Goal: Check status

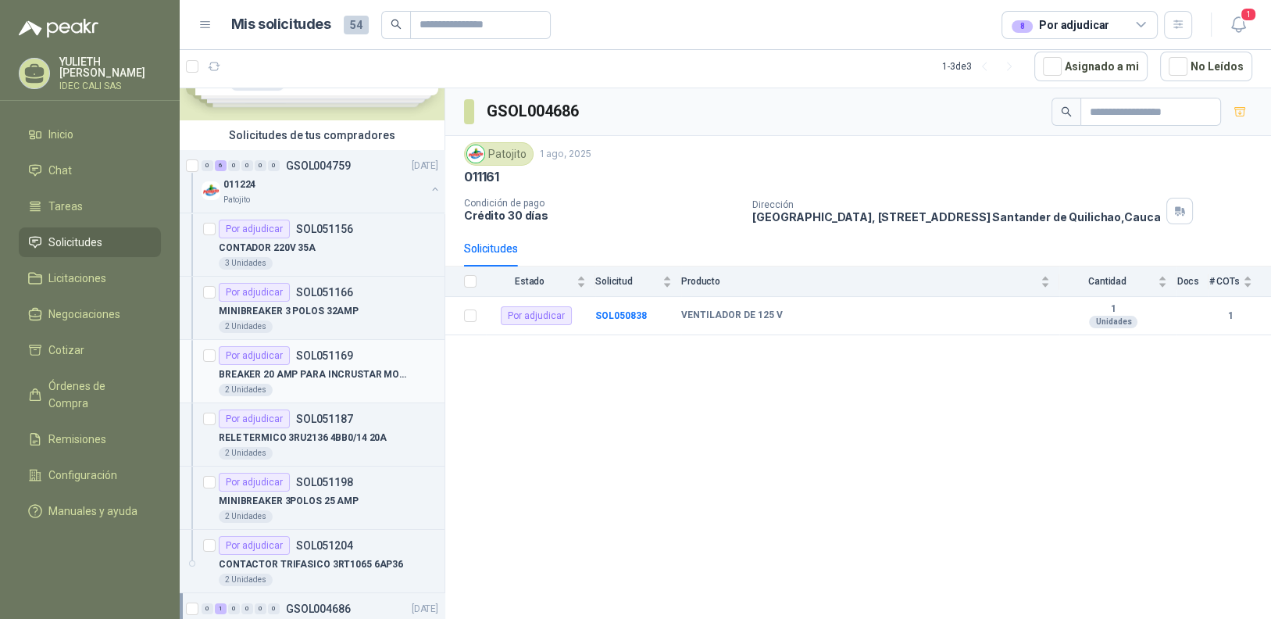
scroll to position [201, 0]
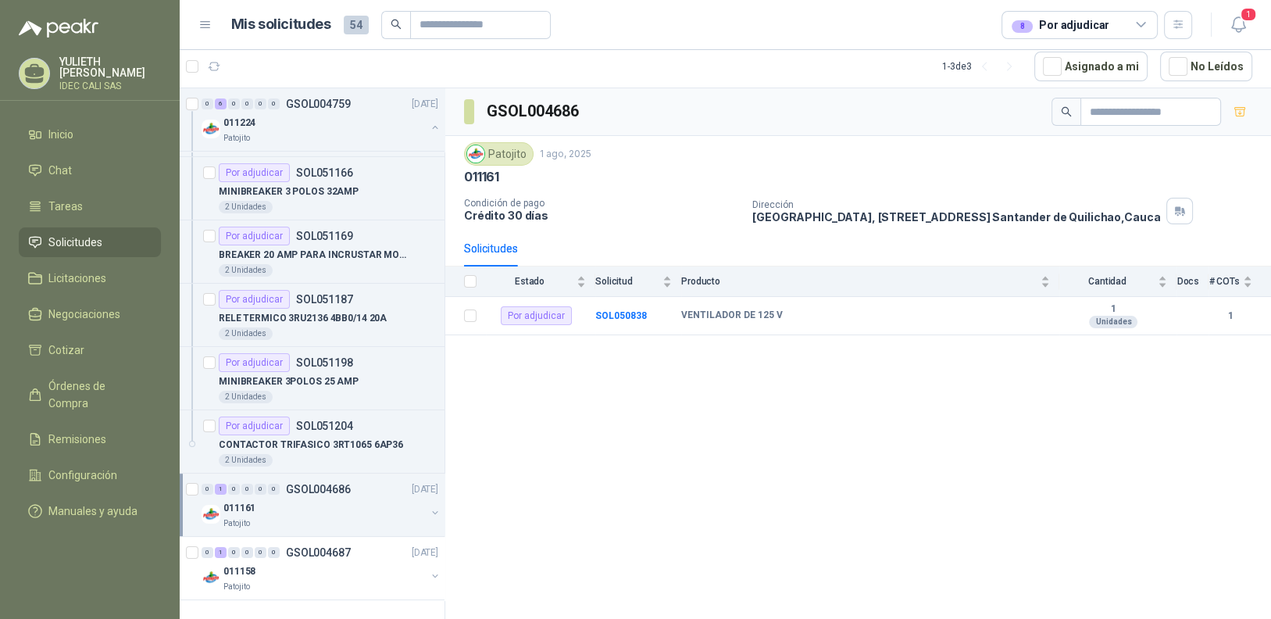
click at [309, 520] on div "Patojito" at bounding box center [324, 523] width 202 height 12
click at [337, 570] on div "VENTILADOR DE 125 V" at bounding box center [329, 571] width 220 height 19
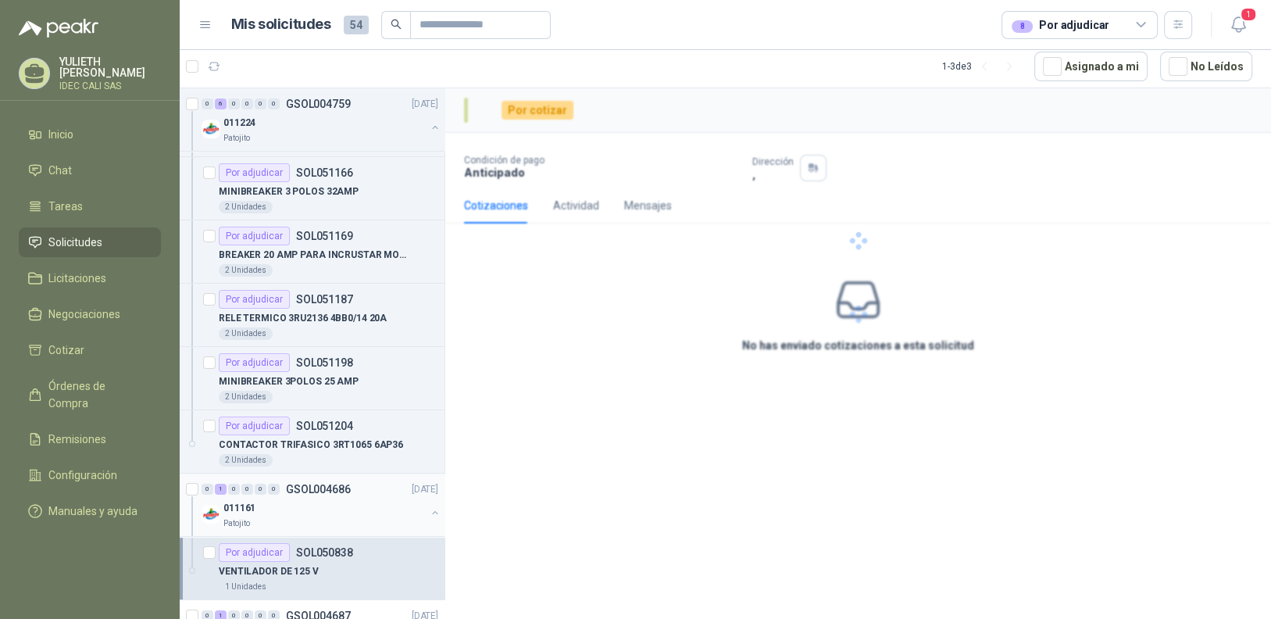
scroll to position [264, 0]
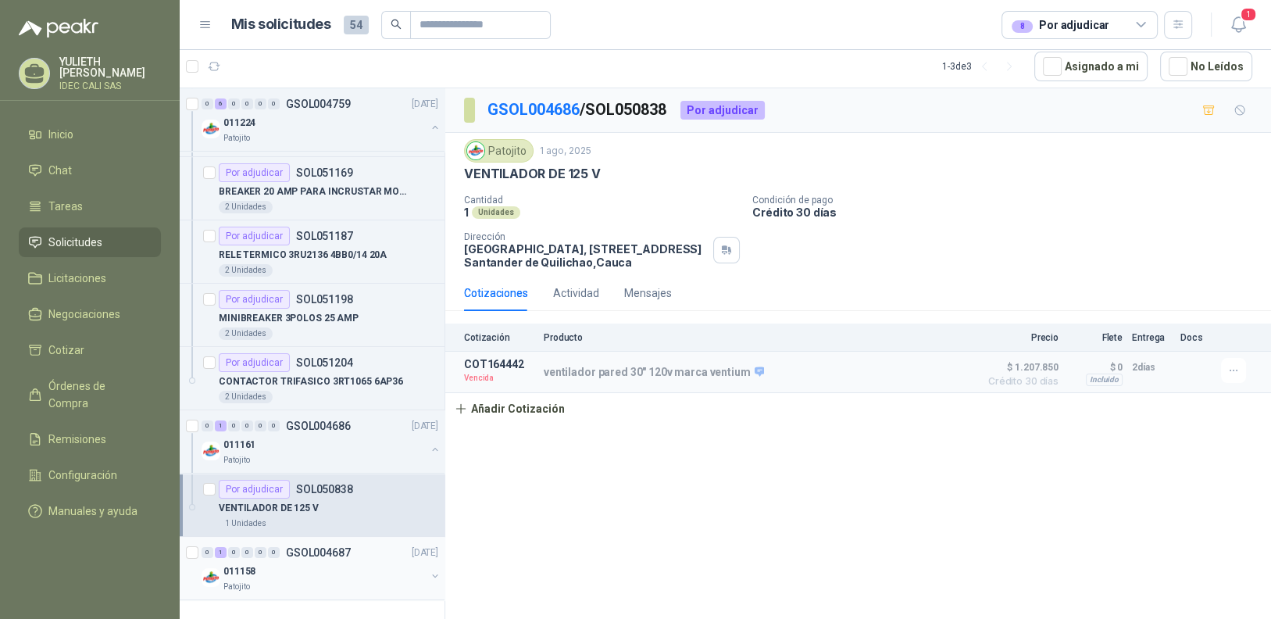
click at [339, 577] on div "011158" at bounding box center [324, 571] width 202 height 19
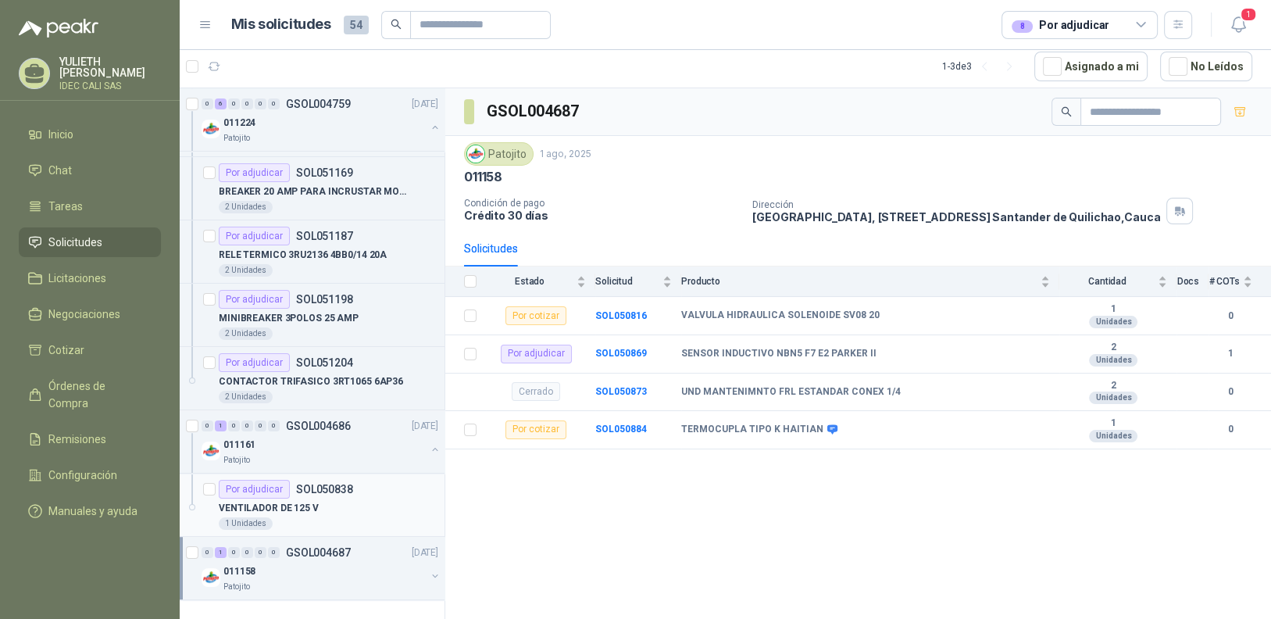
click at [355, 517] on div "1 Unidades" at bounding box center [329, 523] width 220 height 12
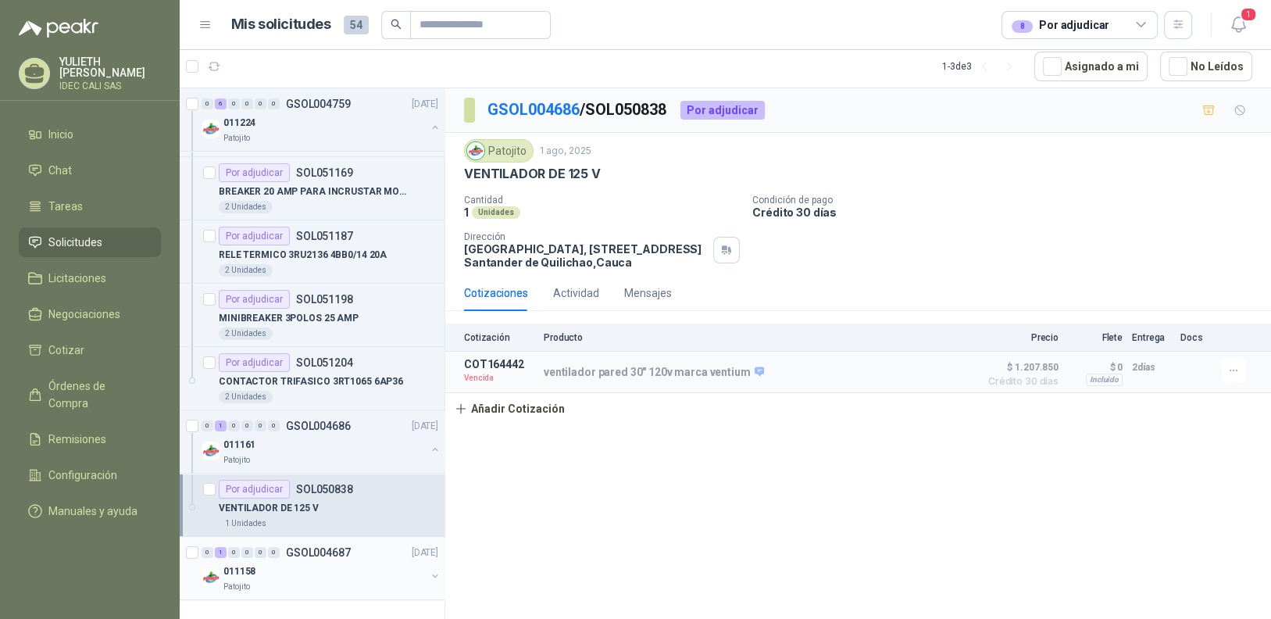
click at [351, 566] on div "011158" at bounding box center [324, 571] width 202 height 19
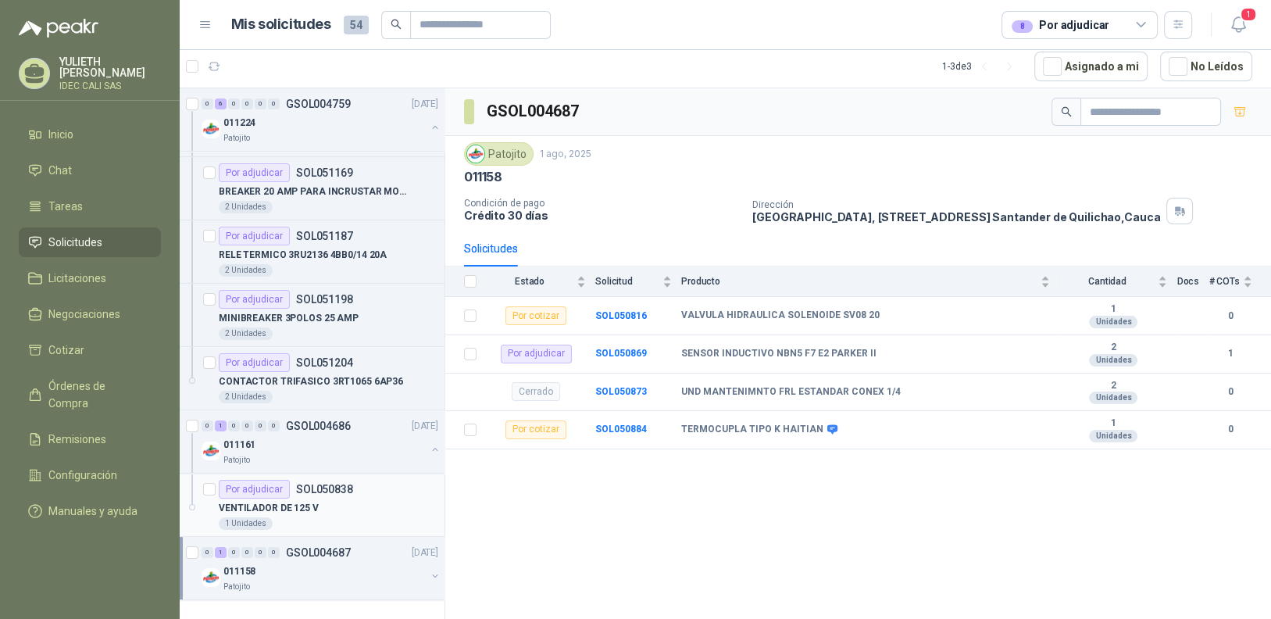
click at [359, 517] on div "1 Unidades" at bounding box center [329, 523] width 220 height 12
